Goal: Task Accomplishment & Management: Complete application form

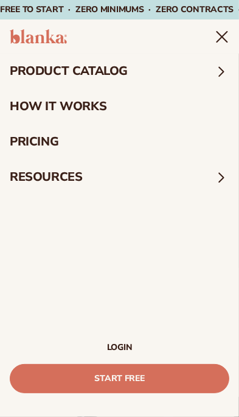
click at [220, 30] on icon "Menu" at bounding box center [222, 36] width 15 height 15
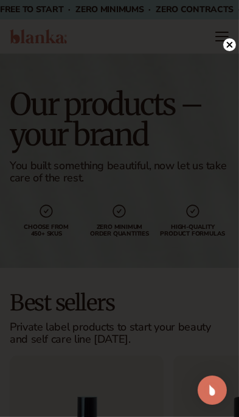
click at [227, 47] on icon at bounding box center [230, 45] width 6 height 6
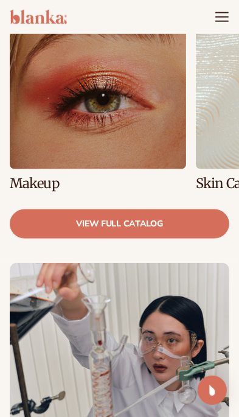
scroll to position [751, 0]
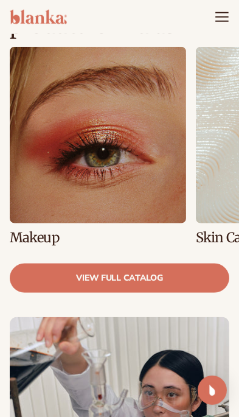
click at [229, 21] on icon "Menu" at bounding box center [222, 17] width 15 height 15
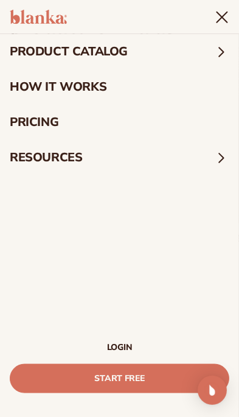
click at [217, 16] on icon "Menu" at bounding box center [222, 17] width 15 height 15
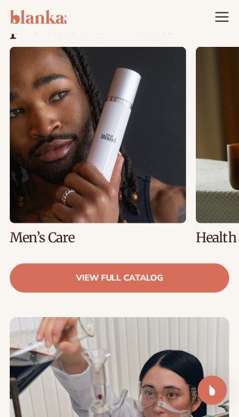
click at [149, 193] on link "6 / 8" at bounding box center [98, 145] width 177 height 197
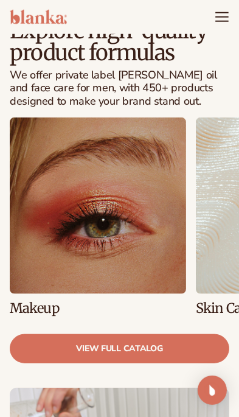
scroll to position [732, 0]
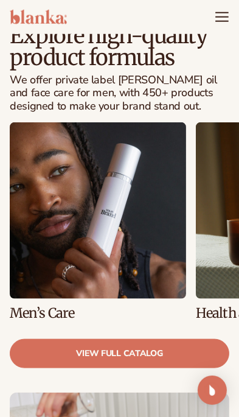
click at [133, 220] on link "6 / 8" at bounding box center [98, 220] width 177 height 197
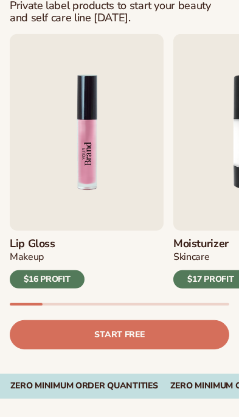
scroll to position [321, 0]
click at [164, 338] on link "Start free" at bounding box center [120, 334] width 220 height 29
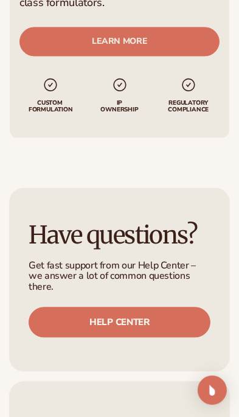
scroll to position [1435, 0]
